Goal: Information Seeking & Learning: Learn about a topic

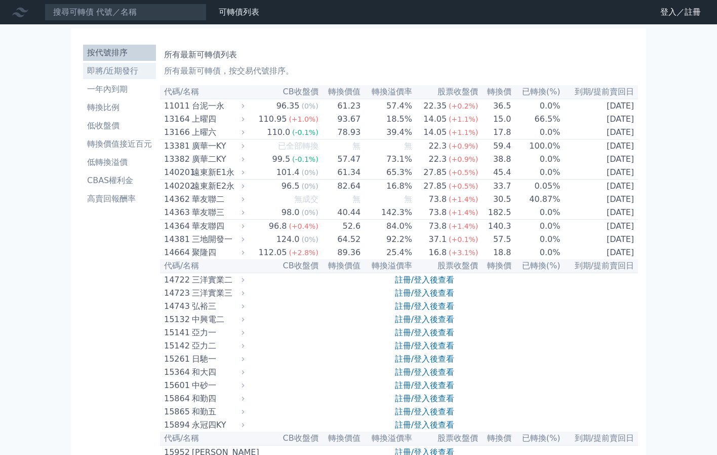
click at [132, 71] on li "即將/近期發行" at bounding box center [119, 71] width 73 height 12
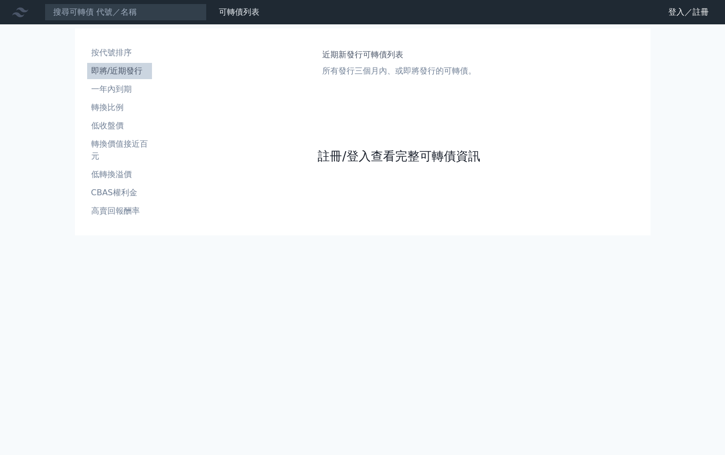
click at [339, 150] on link "註冊/登入查看完整可轉債資訊" at bounding box center [399, 156] width 162 height 16
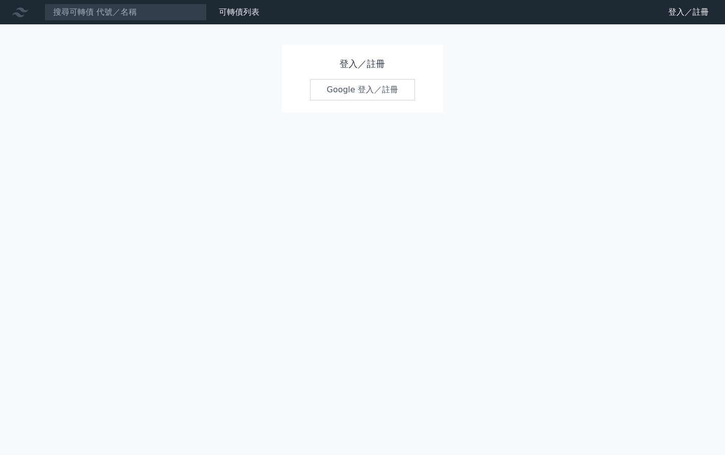
click at [352, 89] on link "Google 登入／註冊" at bounding box center [362, 89] width 105 height 21
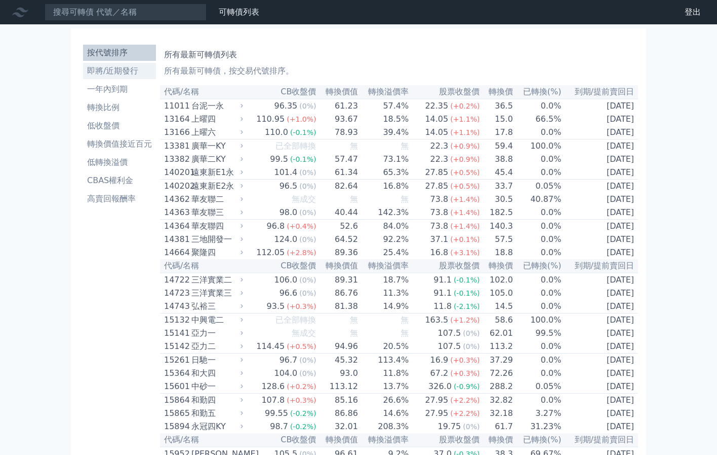
click at [129, 79] on link "即將/近期發行" at bounding box center [119, 71] width 73 height 16
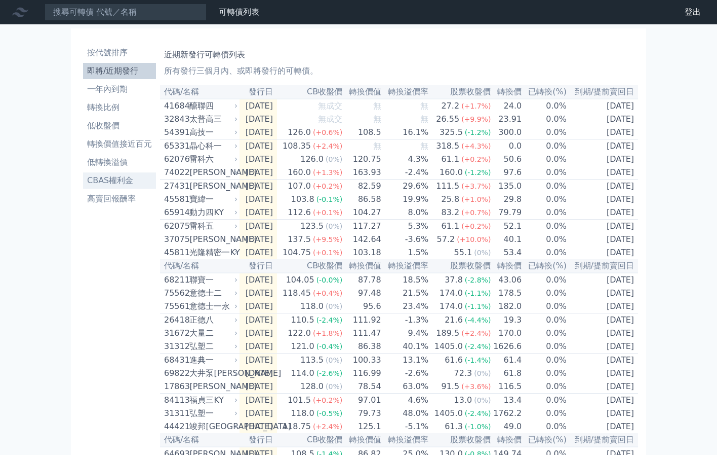
click at [121, 184] on li "CBAS權利金" at bounding box center [119, 180] width 73 height 12
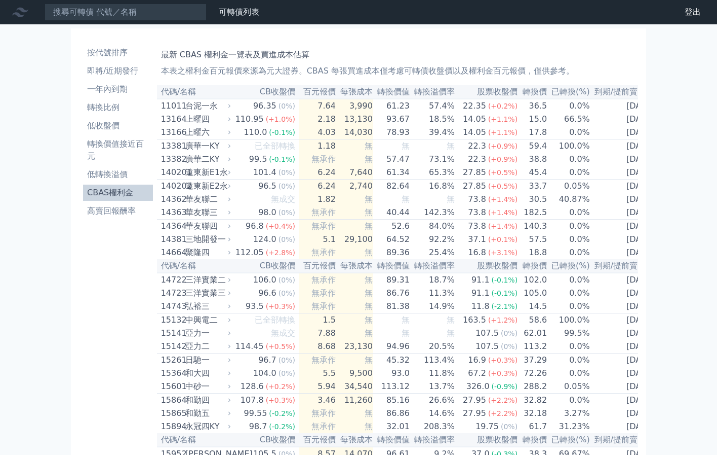
scroll to position [0, 3]
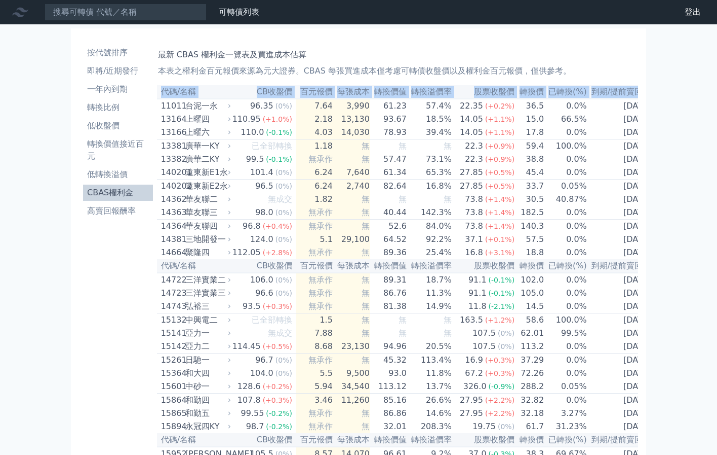
drag, startPoint x: 164, startPoint y: 106, endPoint x: 664, endPoint y: 203, distance: 509.0
copy table "代碼/名稱 CB收盤價 百元報價 每張成本 轉換價值 轉換溢價率 股票收盤價 轉換價 已轉換(%) 到期/提前賣回日"
